Goal: Task Accomplishment & Management: Complete application form

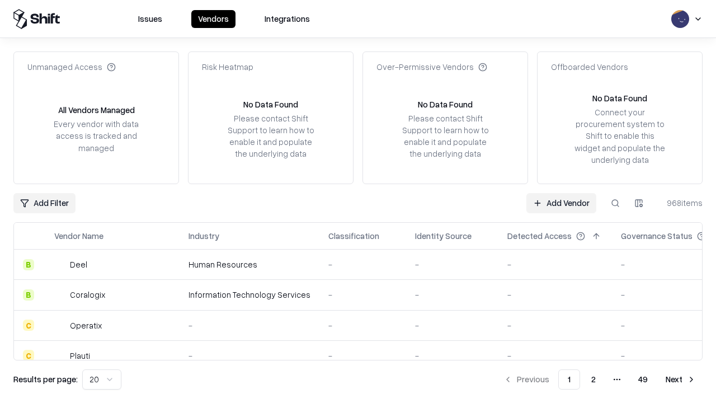
click at [561, 202] on link "Add Vendor" at bounding box center [561, 203] width 70 height 20
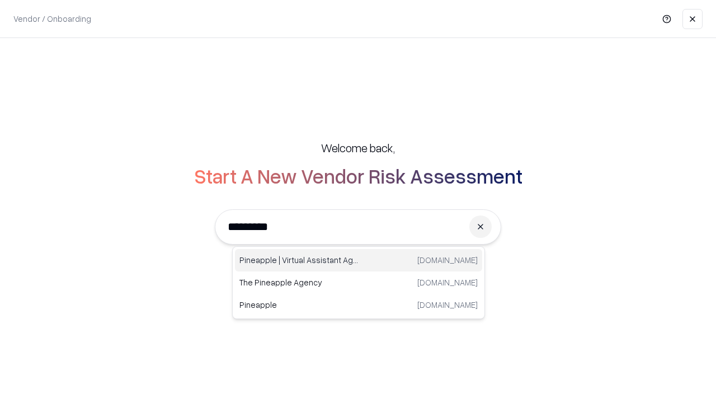
click at [358, 260] on div "Pineapple | Virtual Assistant Agency [DOMAIN_NAME]" at bounding box center [358, 260] width 247 height 22
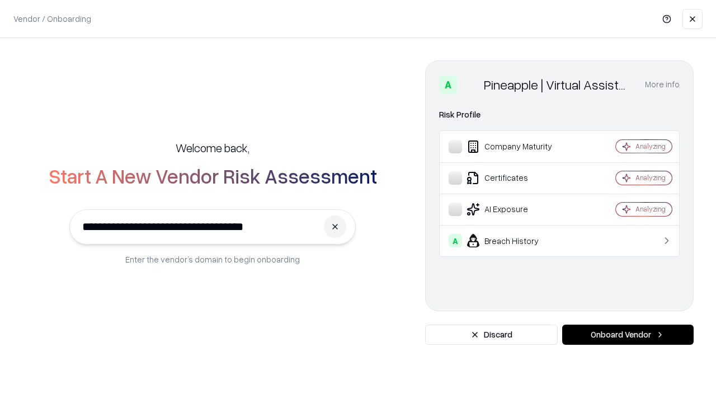
type input "**********"
click at [627, 334] on button "Onboard Vendor" at bounding box center [627, 334] width 131 height 20
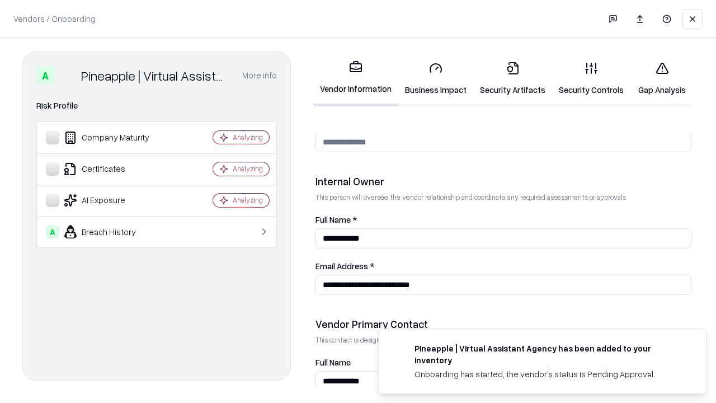
scroll to position [579, 0]
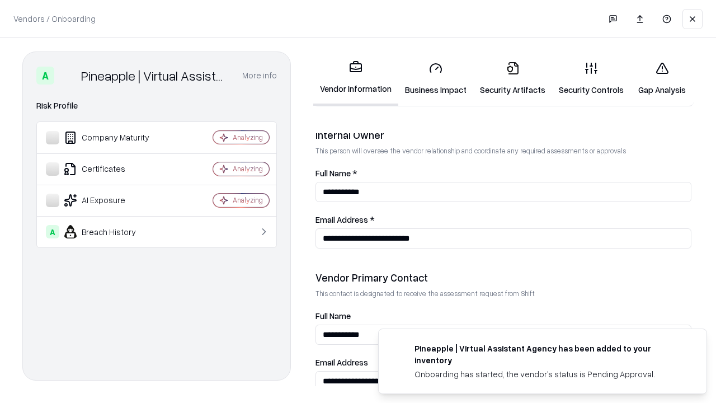
click at [436, 78] on link "Business Impact" at bounding box center [435, 79] width 75 height 52
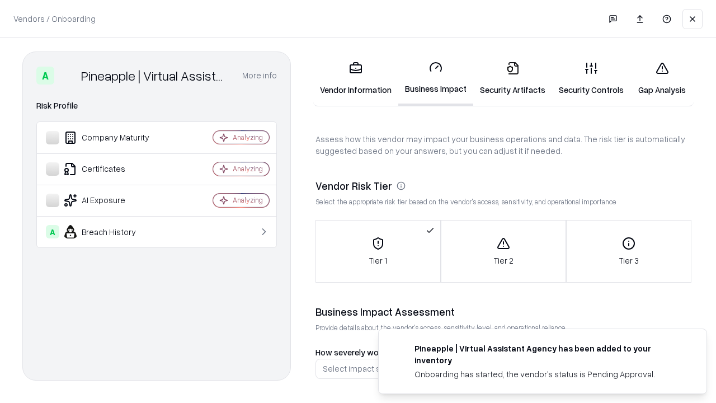
click at [512, 78] on link "Security Artifacts" at bounding box center [512, 79] width 79 height 52
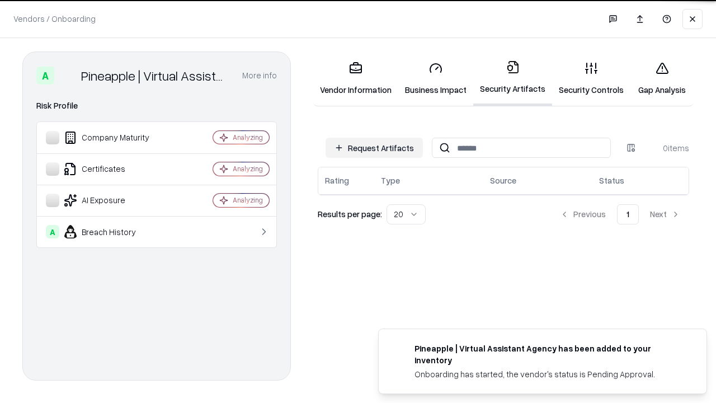
click at [374, 147] on button "Request Artifacts" at bounding box center [373, 148] width 97 height 20
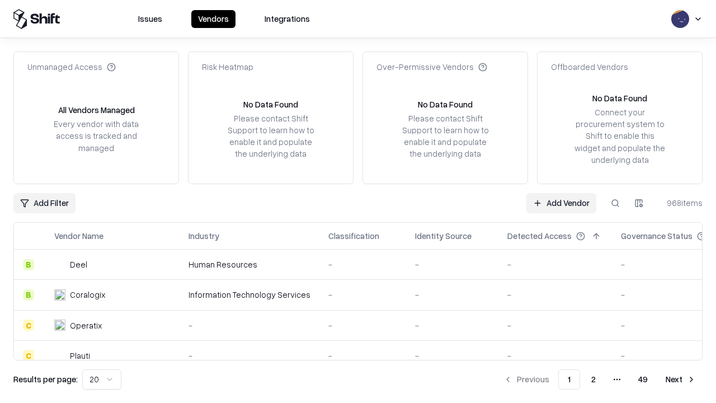
click at [561, 202] on link "Add Vendor" at bounding box center [561, 203] width 70 height 20
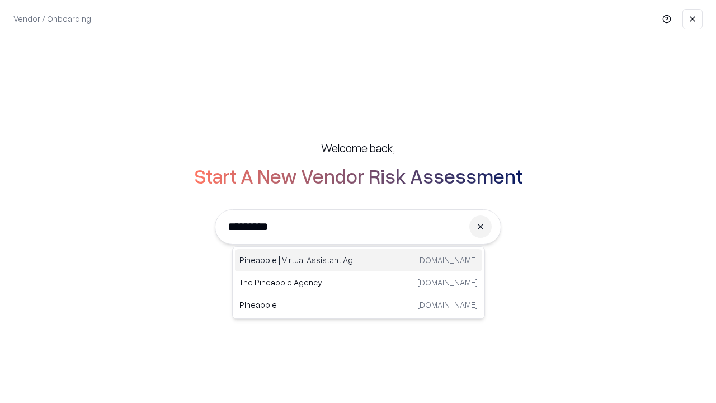
click at [358, 260] on div "Pineapple | Virtual Assistant Agency [DOMAIN_NAME]" at bounding box center [358, 260] width 247 height 22
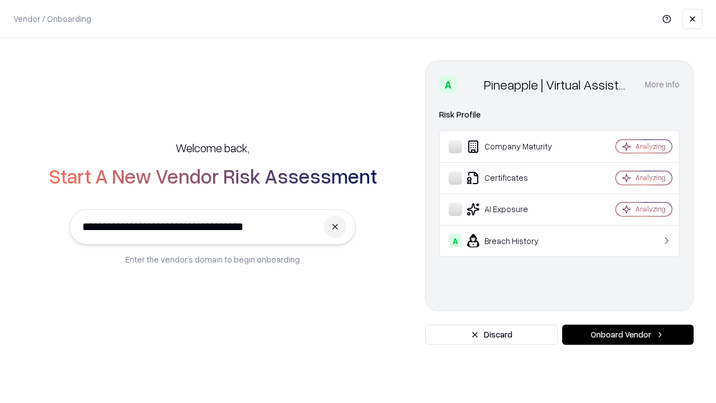
type input "**********"
click at [627, 334] on button "Onboard Vendor" at bounding box center [627, 334] width 131 height 20
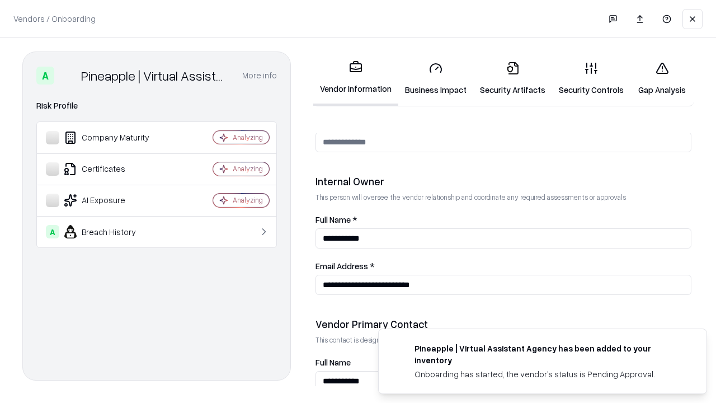
scroll to position [579, 0]
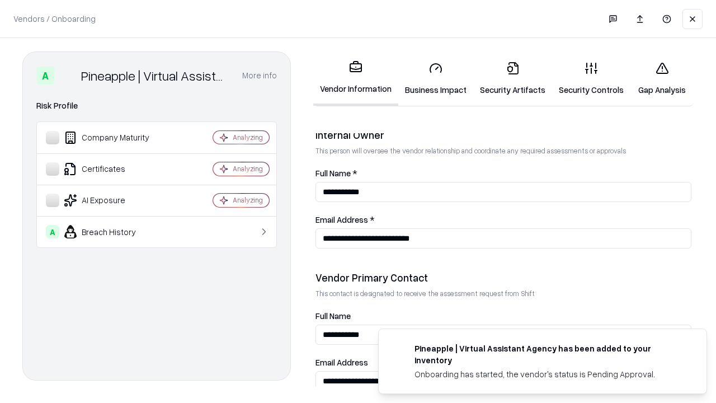
click at [662, 78] on link "Gap Analysis" at bounding box center [661, 79] width 63 height 52
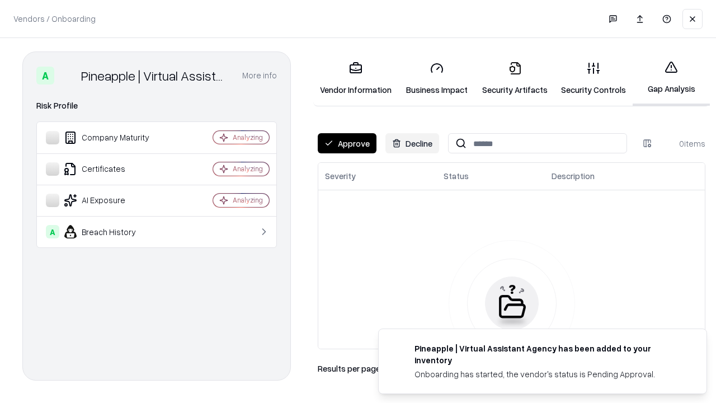
click at [347, 143] on button "Approve" at bounding box center [347, 143] width 59 height 20
